Goal: Contribute content

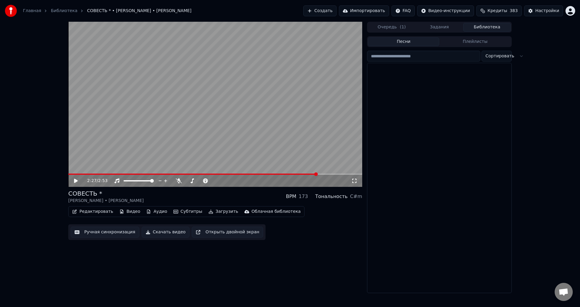
click at [485, 27] on button "Библиотека" at bounding box center [487, 27] width 48 height 9
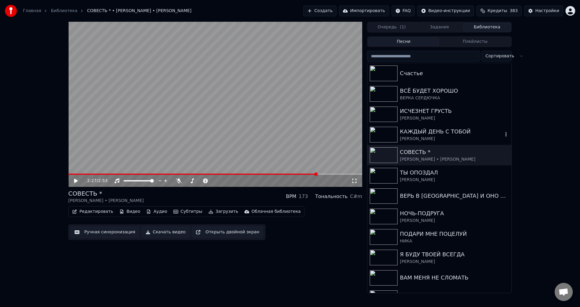
click at [417, 134] on div "КАЖДЫЙ ДЕНЬ С ТОБОЙ" at bounding box center [451, 132] width 103 height 8
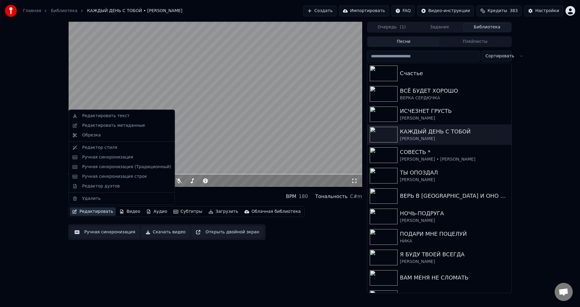
click at [85, 214] on button "Редактировать" at bounding box center [93, 212] width 46 height 8
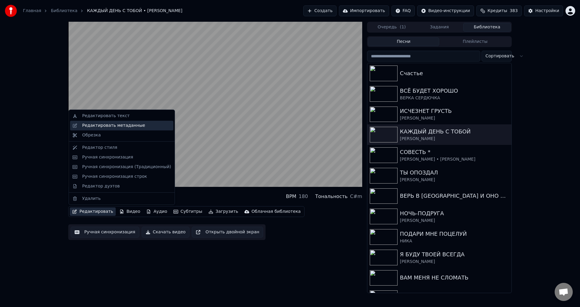
click at [121, 126] on div "Редактировать метаданные" at bounding box center [113, 126] width 63 height 6
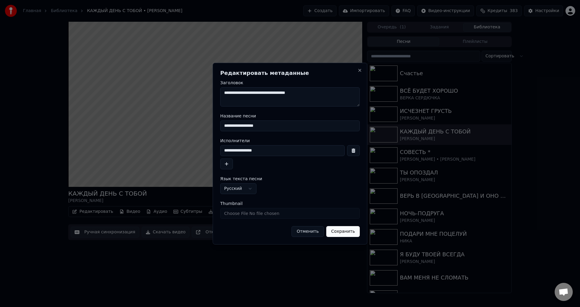
click at [243, 125] on input "**********" at bounding box center [290, 126] width 140 height 11
type input "**********"
click at [343, 231] on button "Сохранить" at bounding box center [343, 231] width 34 height 11
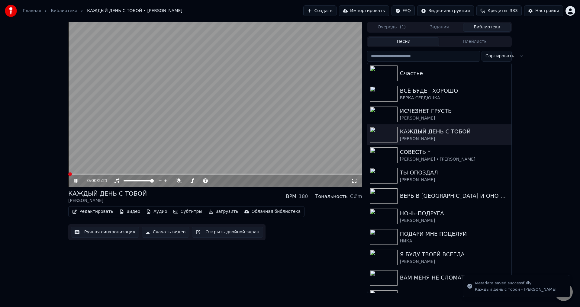
click at [68, 174] on span at bounding box center [70, 175] width 4 height 4
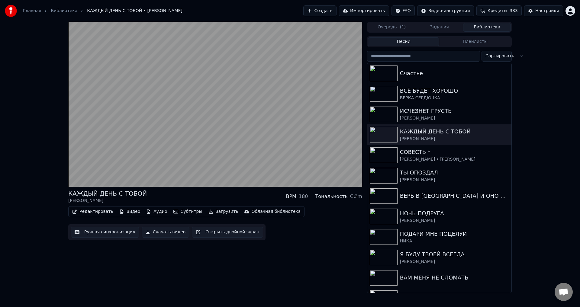
click at [211, 213] on button "Загрузить" at bounding box center [223, 212] width 35 height 8
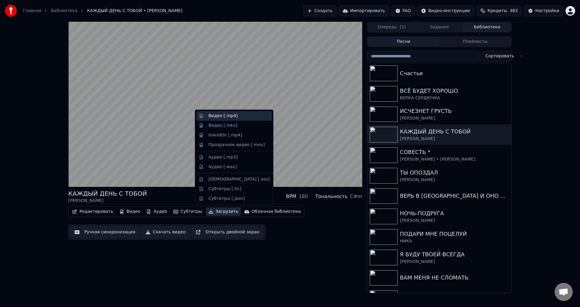
click at [215, 119] on div "Видео [.mp4]" at bounding box center [234, 116] width 76 height 10
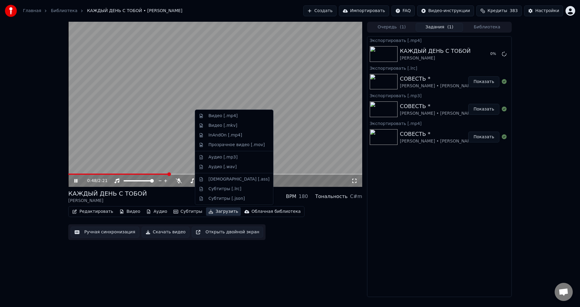
click at [214, 212] on button "Загрузить" at bounding box center [223, 212] width 35 height 8
click at [217, 159] on div "Аудио [.mp3]" at bounding box center [222, 157] width 29 height 6
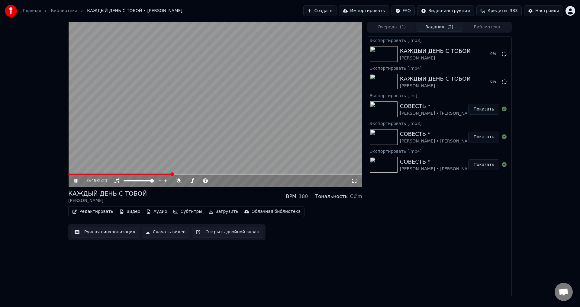
click at [214, 214] on button "Загрузить" at bounding box center [223, 212] width 35 height 8
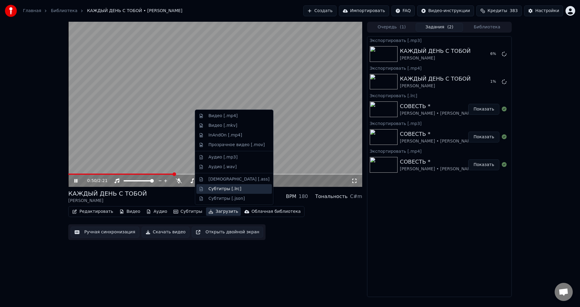
click at [215, 189] on div "Субтитры [.lrc]" at bounding box center [224, 189] width 33 height 6
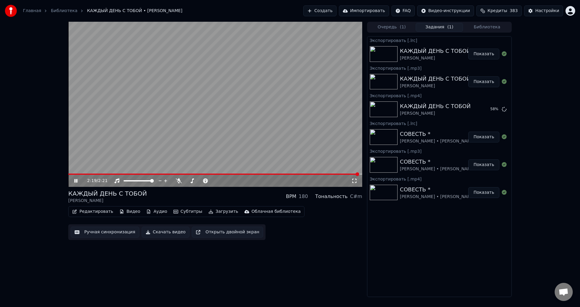
click at [212, 153] on video at bounding box center [215, 104] width 294 height 165
